Goal: Participate in discussion

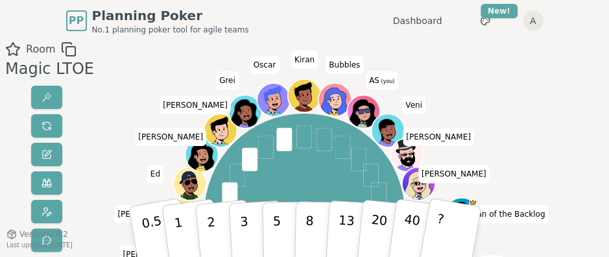
drag, startPoint x: 536, startPoint y: 234, endPoint x: 471, endPoint y: 198, distance: 73.4
click at [471, 198] on div "Room Magic LTOE Guardian of the Backlog Caro Jake Ramya Jimbo Kyle cindy Lauren…" at bounding box center [304, 220] width 609 height 357
click at [276, 226] on p "5" at bounding box center [276, 230] width 9 height 57
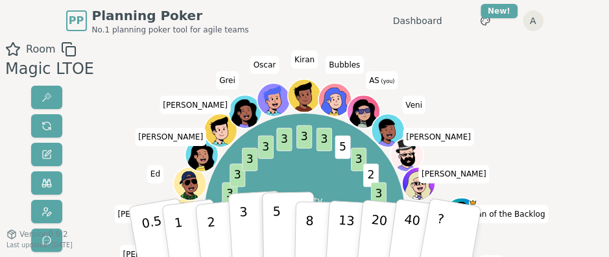
click at [245, 230] on p "3" at bounding box center [244, 232] width 11 height 58
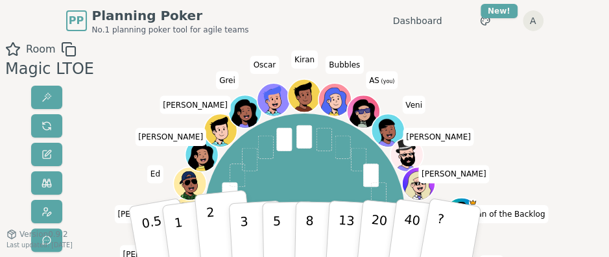
click at [211, 232] on p "2" at bounding box center [212, 232] width 14 height 58
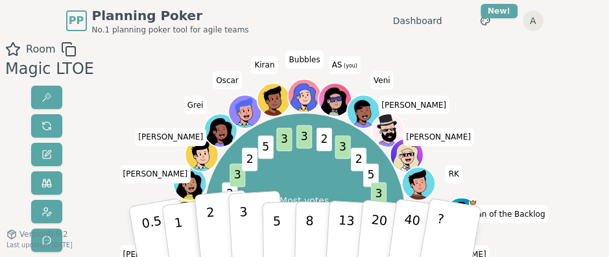
click at [252, 220] on button "3" at bounding box center [256, 231] width 56 height 80
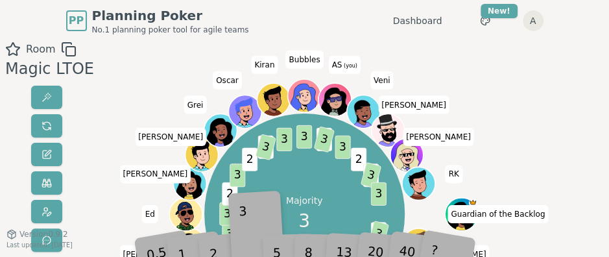
click at [252, 220] on div "3" at bounding box center [256, 231] width 34 height 41
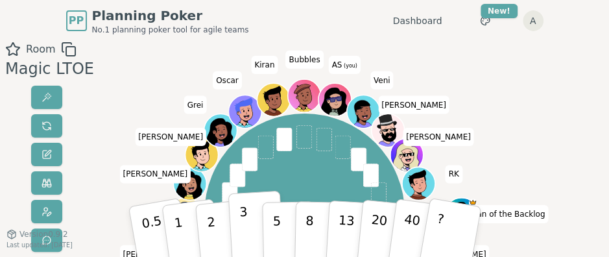
click at [245, 237] on p "3" at bounding box center [244, 232] width 11 height 58
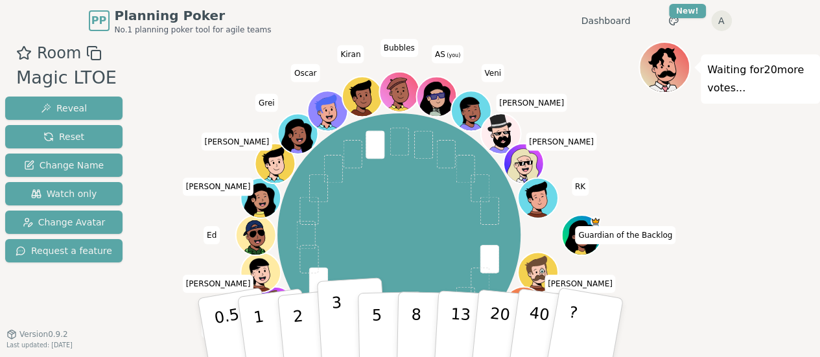
click at [340, 315] on button "3" at bounding box center [351, 328] width 71 height 101
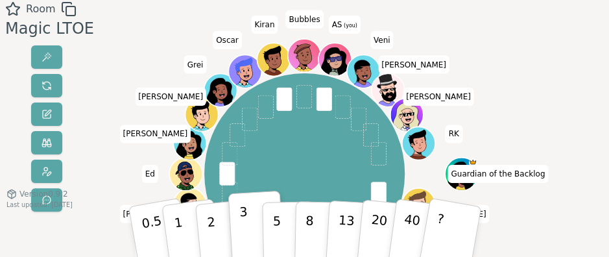
scroll to position [41, 0]
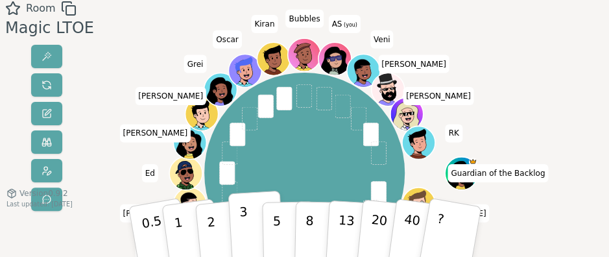
click at [245, 222] on p "3" at bounding box center [244, 232] width 11 height 58
